Goal: Communication & Community: Answer question/provide support

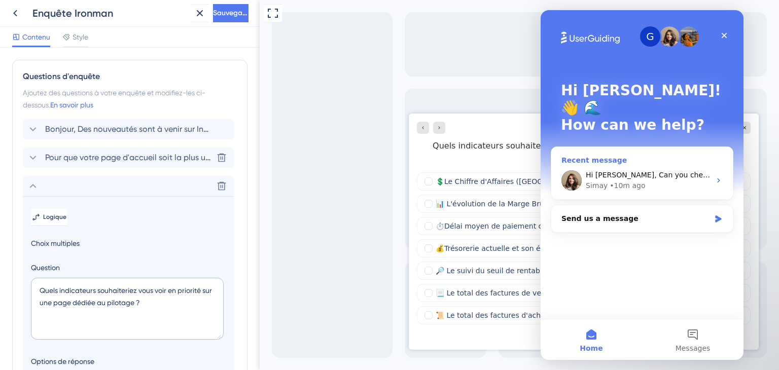
scroll to position [128, 0]
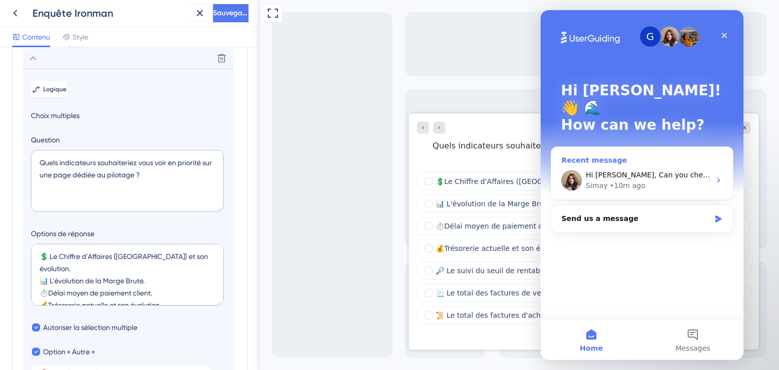
click at [631, 171] on span "Hi Margot, Can you check my recording here?" at bounding box center [684, 175] width 197 height 8
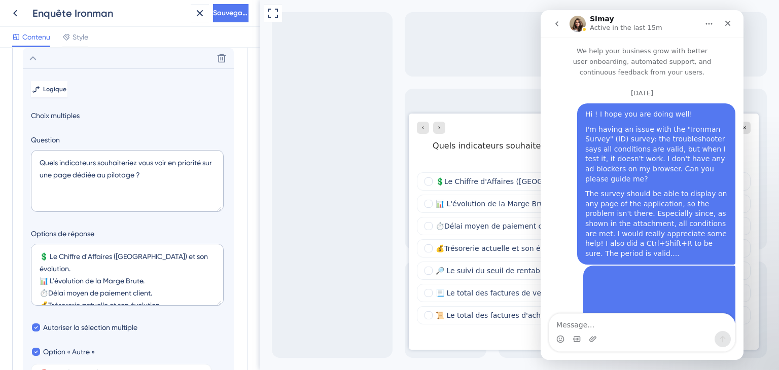
scroll to position [2, 0]
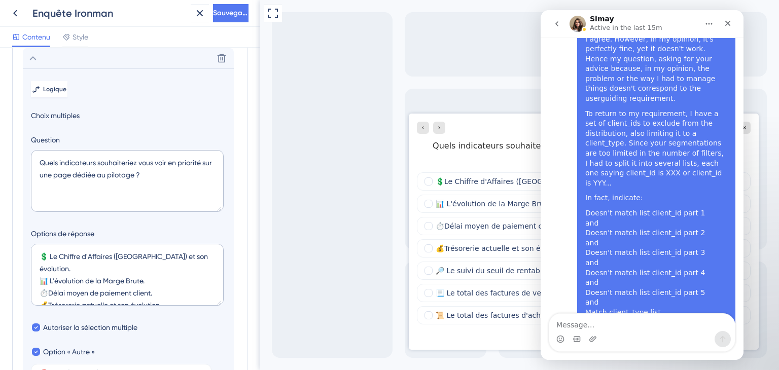
click at [556, 328] on textarea "Message…" at bounding box center [642, 322] width 186 height 17
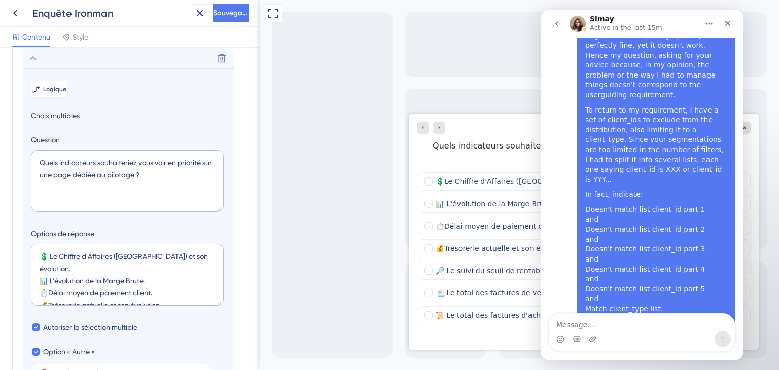
scroll to position [2911, 0]
type textarea "Y"
type textarea "Perfect ! That's works ! Thank you so much !"
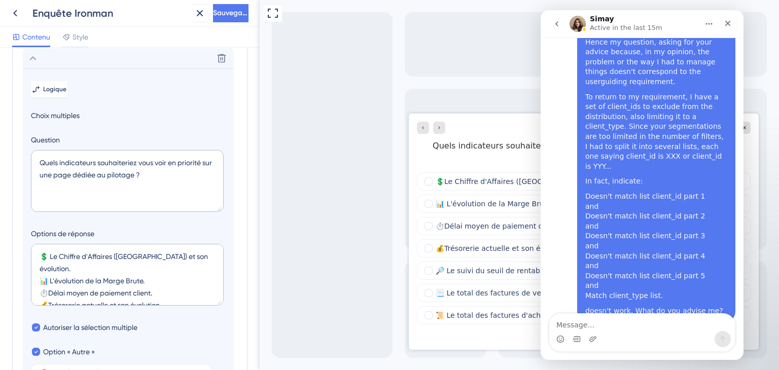
click at [553, 25] on icon "go back" at bounding box center [557, 24] width 8 height 8
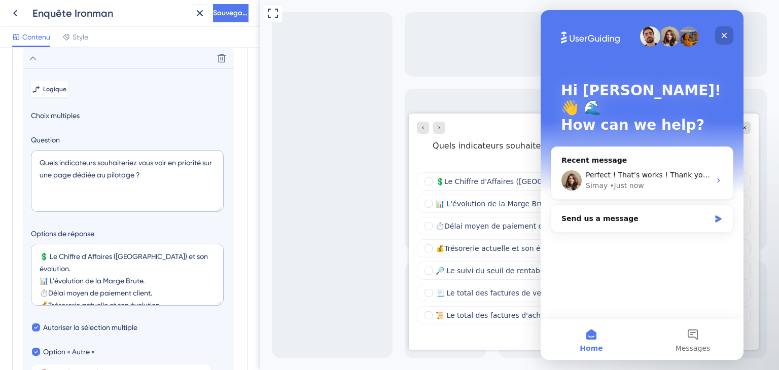
click at [724, 38] on icon "Close" at bounding box center [724, 35] width 8 height 8
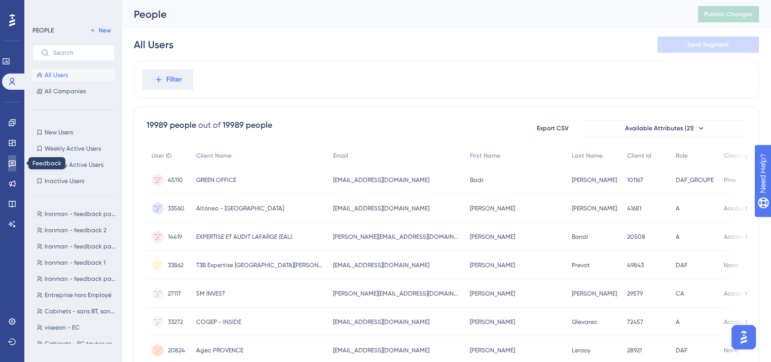
click at [9, 163] on icon at bounding box center [12, 164] width 7 height 7
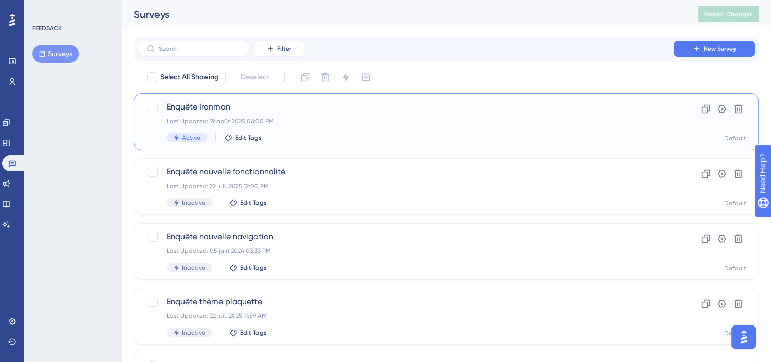
click at [344, 112] on span "Enquête Ironman" at bounding box center [406, 107] width 478 height 12
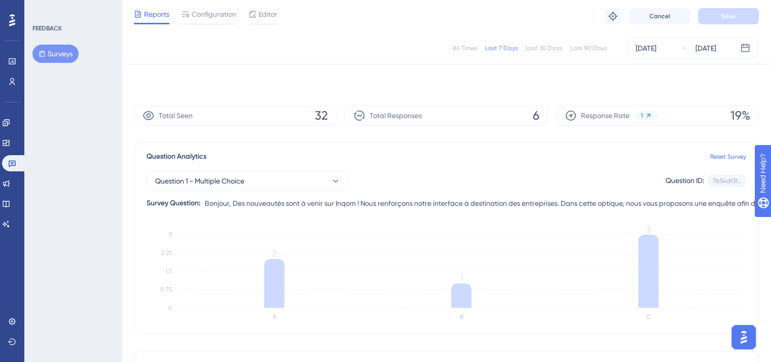
scroll to position [299, 0]
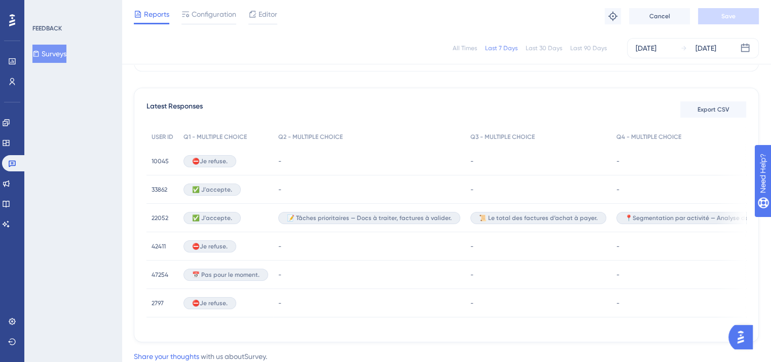
scroll to position [299, 0]
